Goal: Task Accomplishment & Management: Manage account settings

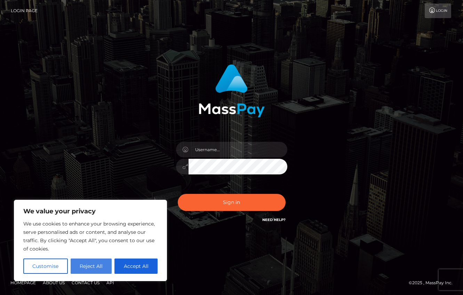
click at [90, 268] on button "Reject All" at bounding box center [91, 266] width 41 height 15
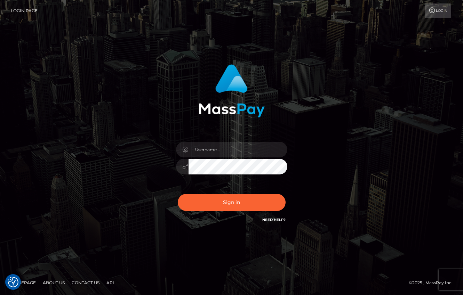
click at [82, 282] on link "Contact Us" at bounding box center [85, 282] width 33 height 11
click at [227, 153] on input "text" at bounding box center [237, 150] width 99 height 16
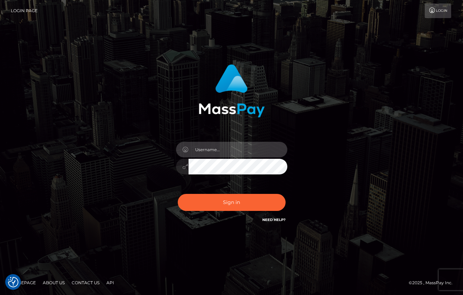
type input "mxmaxbusiness@gmail.com"
click at [178, 194] on button "Sign in" at bounding box center [232, 202] width 108 height 17
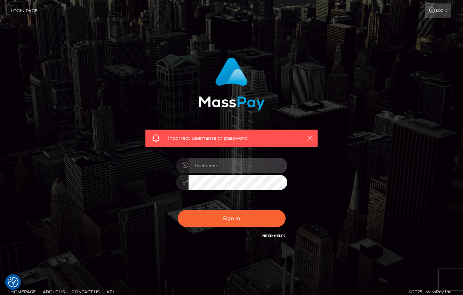
click at [220, 161] on input "text" at bounding box center [237, 166] width 99 height 16
type input "[EMAIL_ADDRESS][DOMAIN_NAME]"
click at [178, 210] on button "Sign in" at bounding box center [232, 218] width 108 height 17
click at [234, 170] on input "text" at bounding box center [237, 166] width 99 height 16
click at [435, 9] on link "Login" at bounding box center [437, 10] width 26 height 15
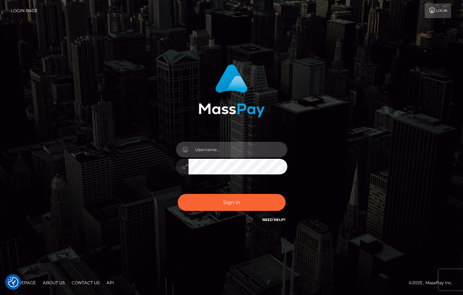
click at [215, 154] on input "text" at bounding box center [237, 150] width 99 height 16
